Goal: Transaction & Acquisition: Book appointment/travel/reservation

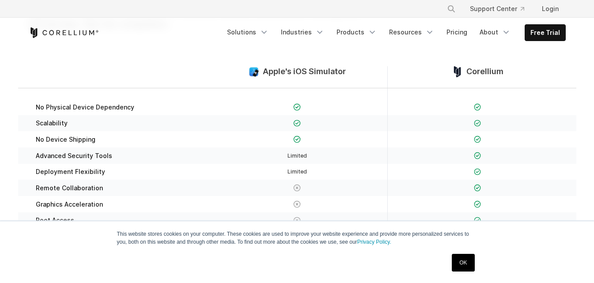
click at [460, 261] on link "OK" at bounding box center [463, 263] width 23 height 18
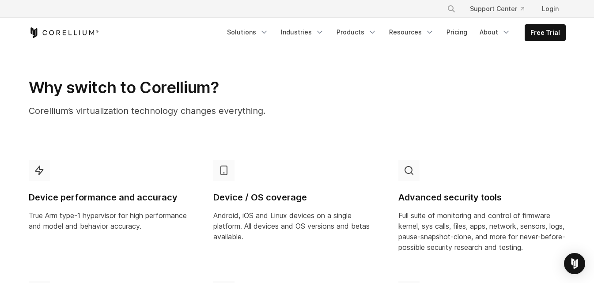
scroll to position [530, 0]
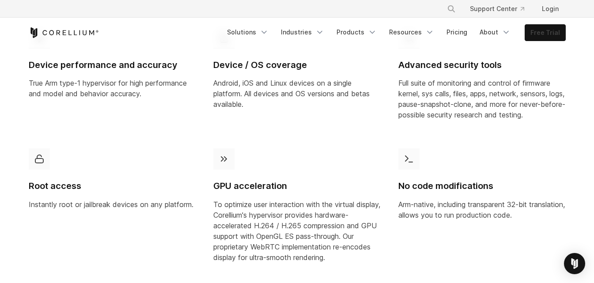
click at [535, 31] on link "Free Trial" at bounding box center [545, 33] width 40 height 16
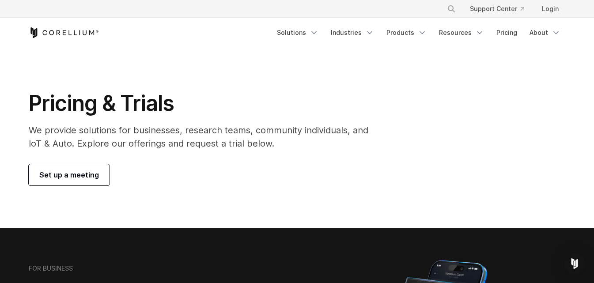
click at [66, 168] on link "Set up a meeting" at bounding box center [69, 174] width 81 height 21
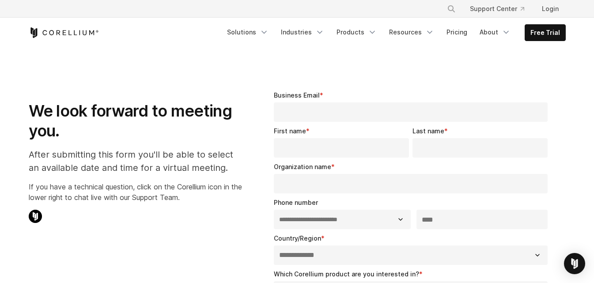
select select "**"
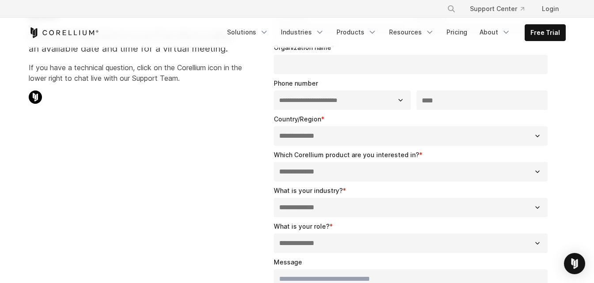
scroll to position [132, 0]
